Goal: Information Seeking & Learning: Learn about a topic

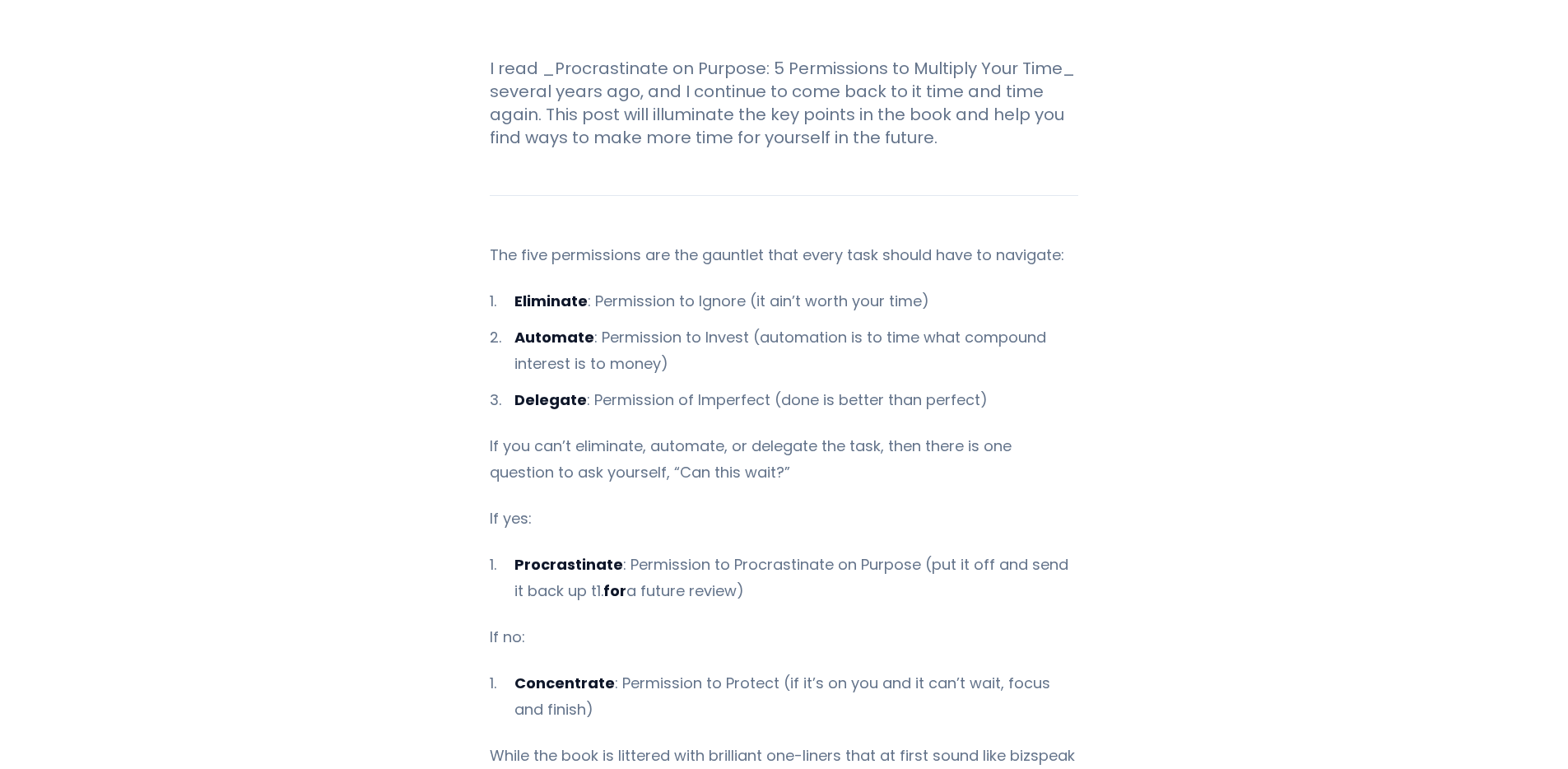
scroll to position [245, 0]
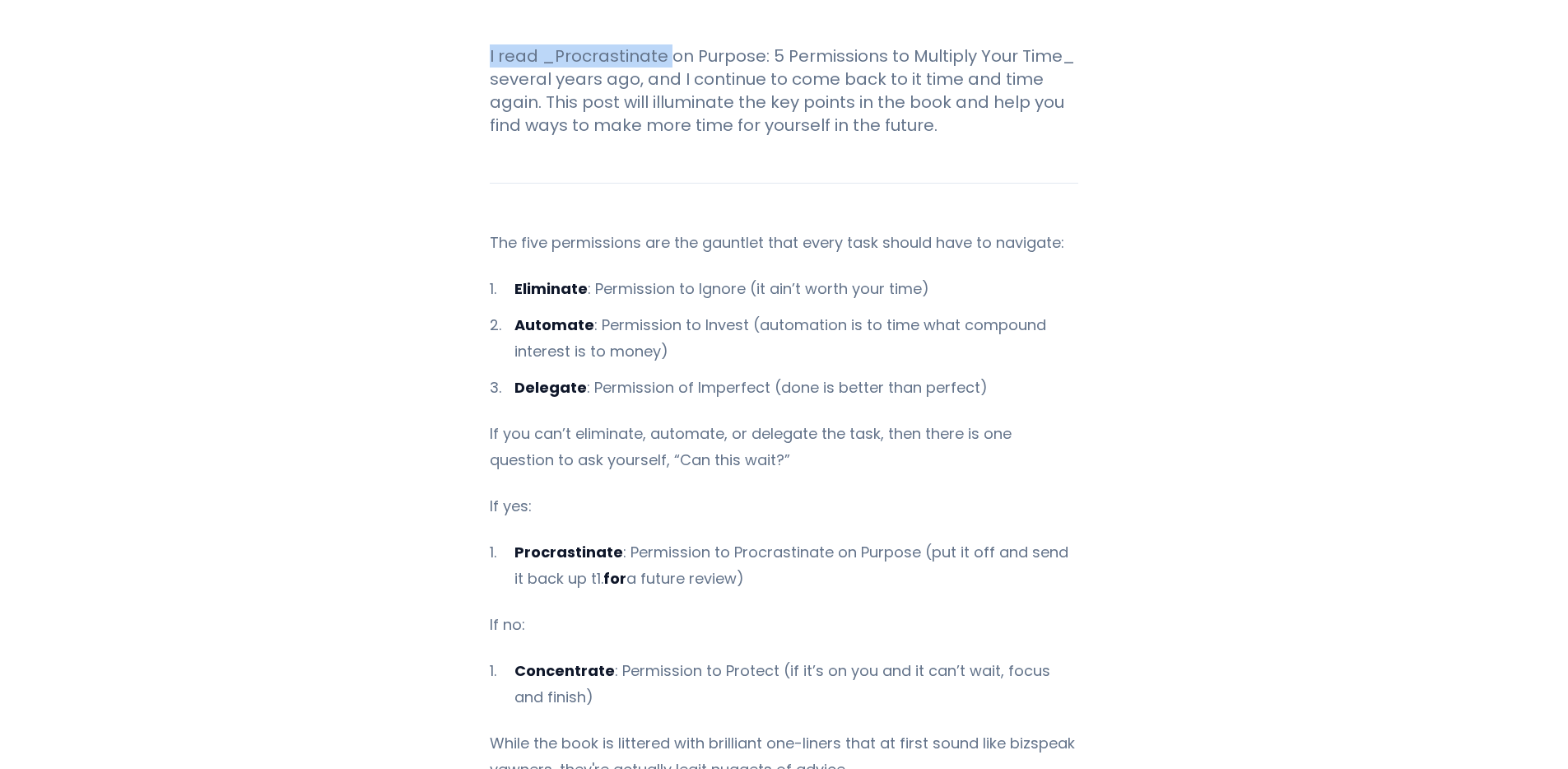
drag, startPoint x: 480, startPoint y: 47, endPoint x: 658, endPoint y: 49, distance: 178.0
click at [696, 45] on p "I read _Procrastinate on Purpose: 5 Permissions to Multiply Your Time_ several …" at bounding box center [784, 90] width 589 height 92
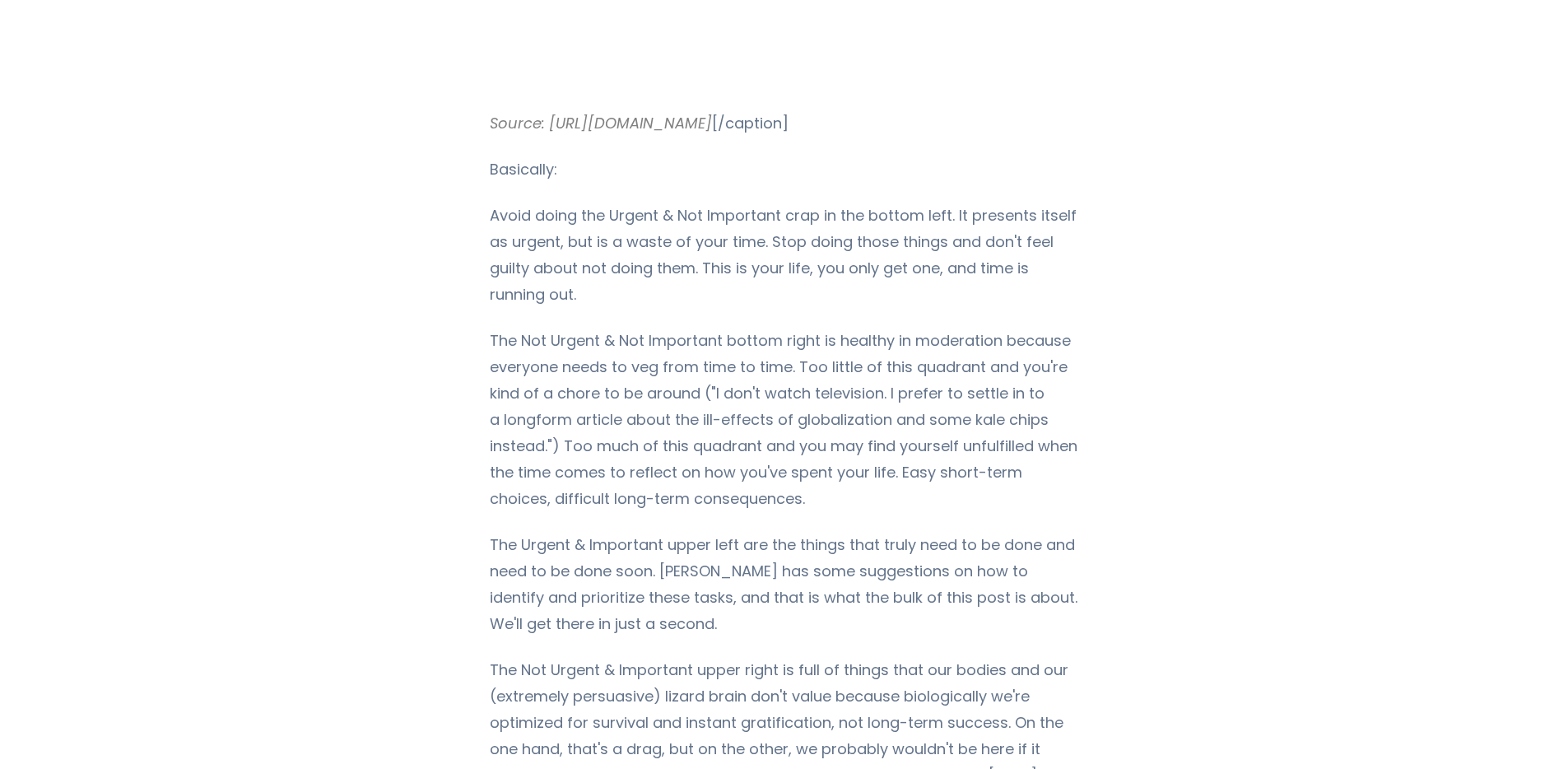
scroll to position [2140, 0]
click at [676, 332] on p "The Not Urgent & Not Important bottom right is healthy in moderation because ev…" at bounding box center [784, 421] width 589 height 184
drag, startPoint x: 485, startPoint y: 345, endPoint x: 690, endPoint y: 342, distance: 205.0
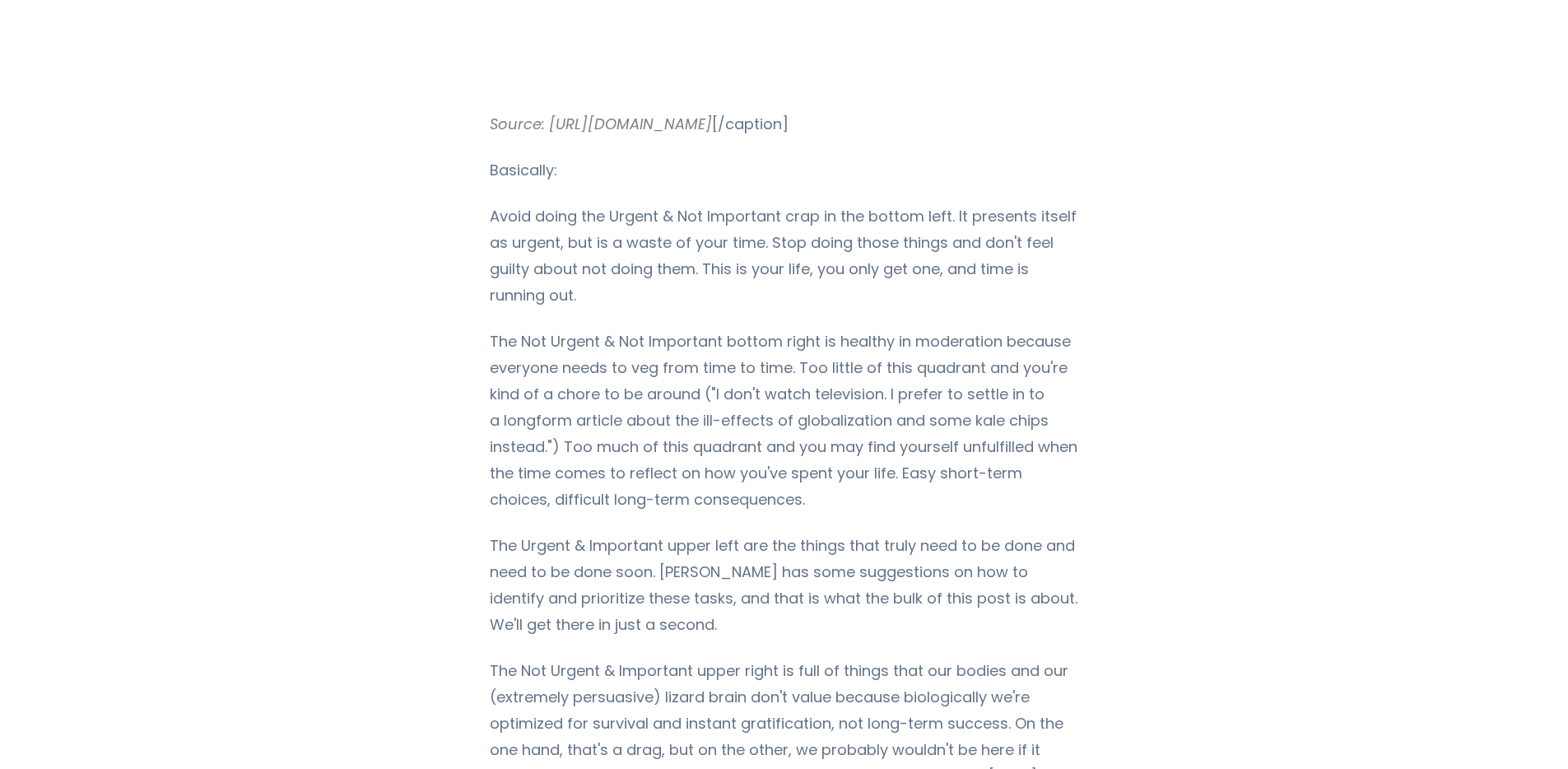
drag, startPoint x: 479, startPoint y: 344, endPoint x: 514, endPoint y: 340, distance: 35.2
click at [508, 329] on p "The Not Urgent & Not Important bottom right is healthy in moderation because ev…" at bounding box center [784, 421] width 589 height 184
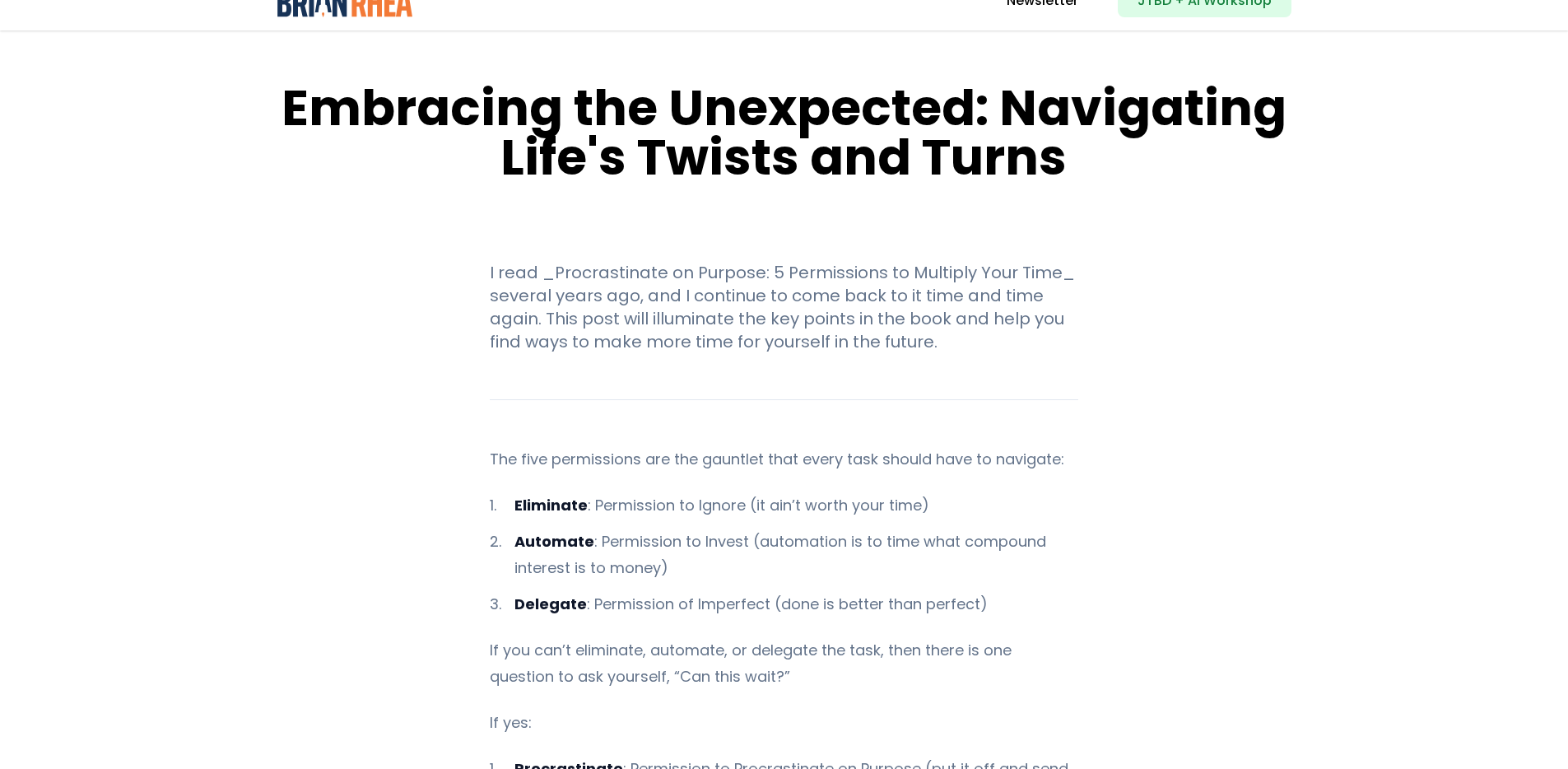
scroll to position [0, 0]
